Goal: Transaction & Acquisition: Purchase product/service

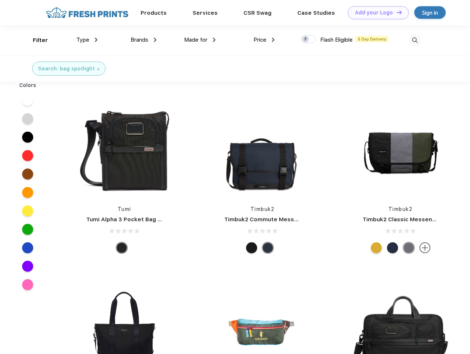
click at [375, 13] on link "Add your Logo Design Tool" at bounding box center [378, 12] width 61 height 13
click at [0, 0] on div "Design Tool" at bounding box center [0, 0] width 0 height 0
click at [396, 12] on link "Add your Logo Design Tool" at bounding box center [378, 12] width 61 height 13
click at [35, 40] on div "Filter" at bounding box center [40, 40] width 15 height 8
click at [87, 40] on span "Type" at bounding box center [82, 40] width 13 height 7
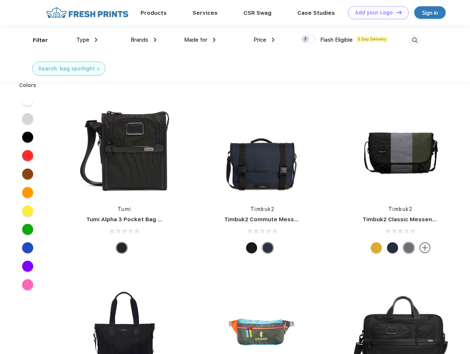
click at [143, 40] on span "Brands" at bounding box center [140, 40] width 18 height 7
click at [200, 40] on span "Made for" at bounding box center [195, 40] width 23 height 7
click at [264, 40] on span "Price" at bounding box center [259, 40] width 13 height 7
click at [308, 39] on div at bounding box center [308, 39] width 14 height 8
click at [306, 39] on input "checkbox" at bounding box center [303, 37] width 5 height 5
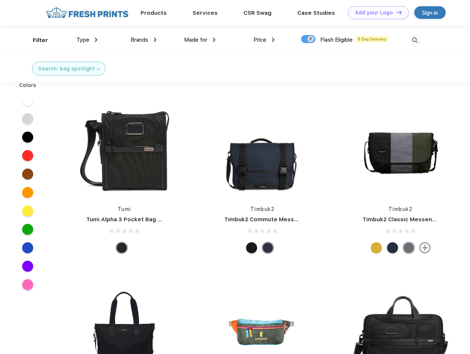
click at [414, 40] on img at bounding box center [415, 40] width 12 height 12
